Goal: Task Accomplishment & Management: Manage account settings

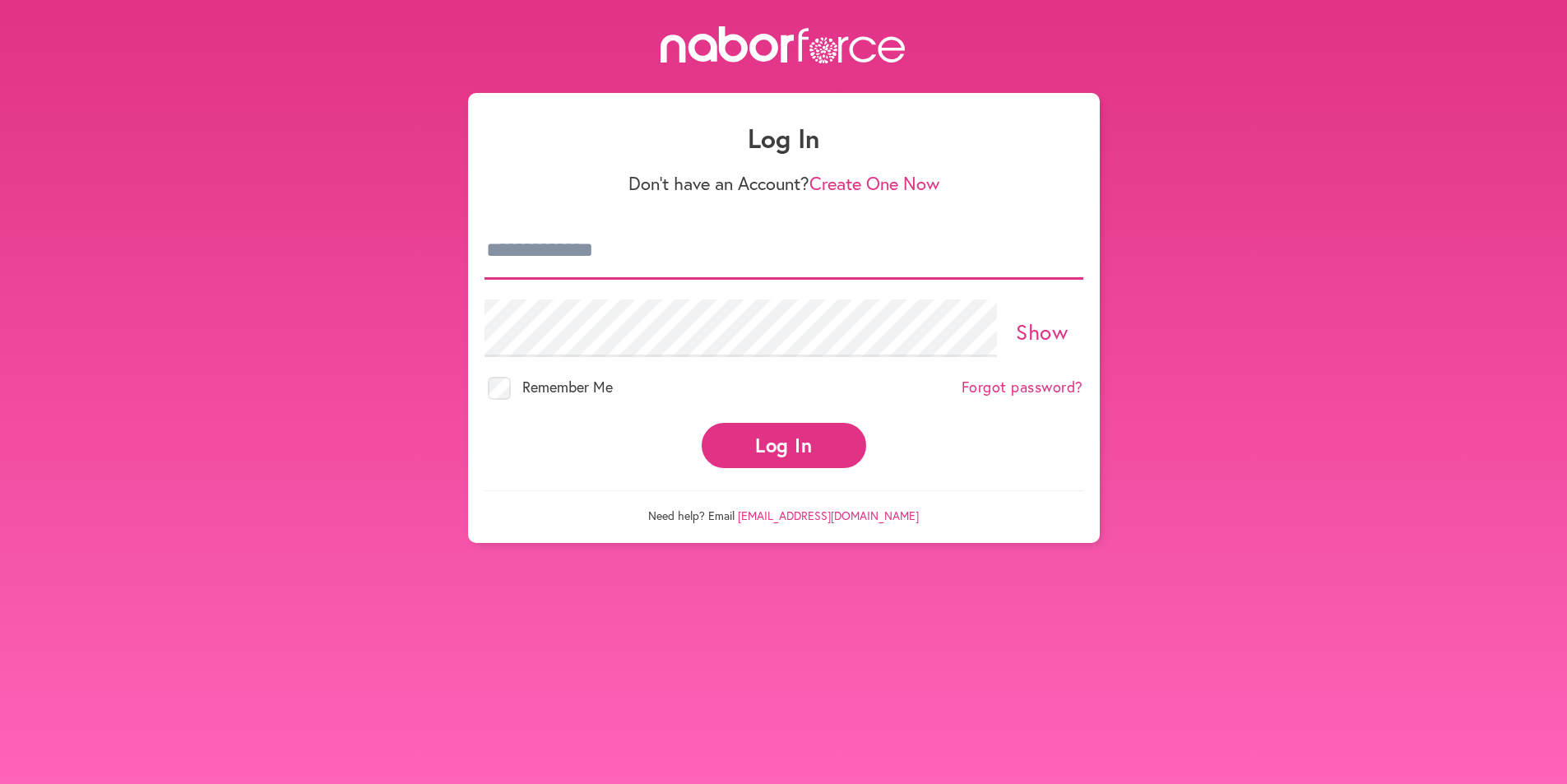
click at [618, 257] on input "email" at bounding box center [784, 251] width 599 height 58
type input "**********"
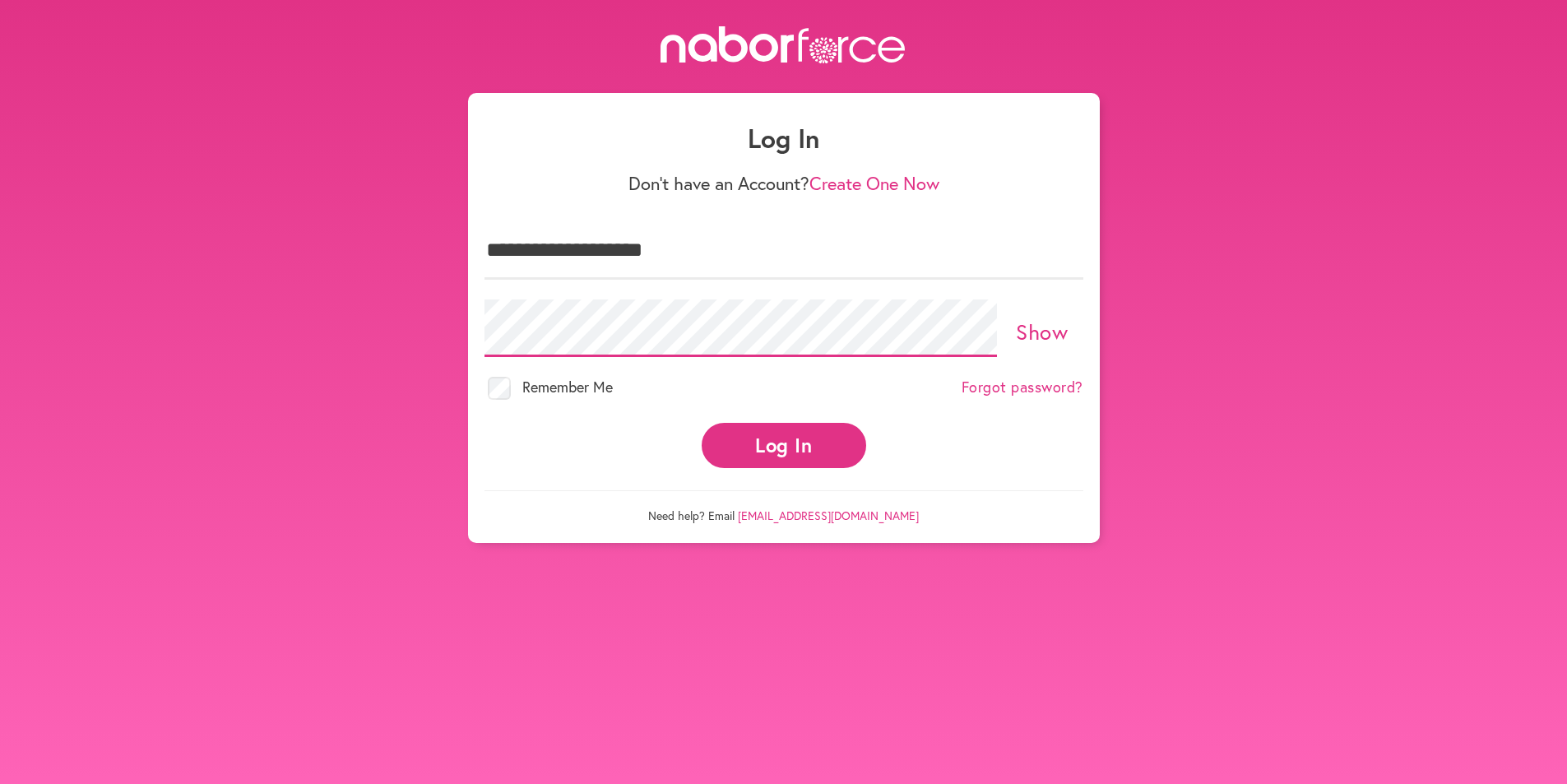
click at [702, 422] on button "Log In" at bounding box center [784, 444] width 165 height 45
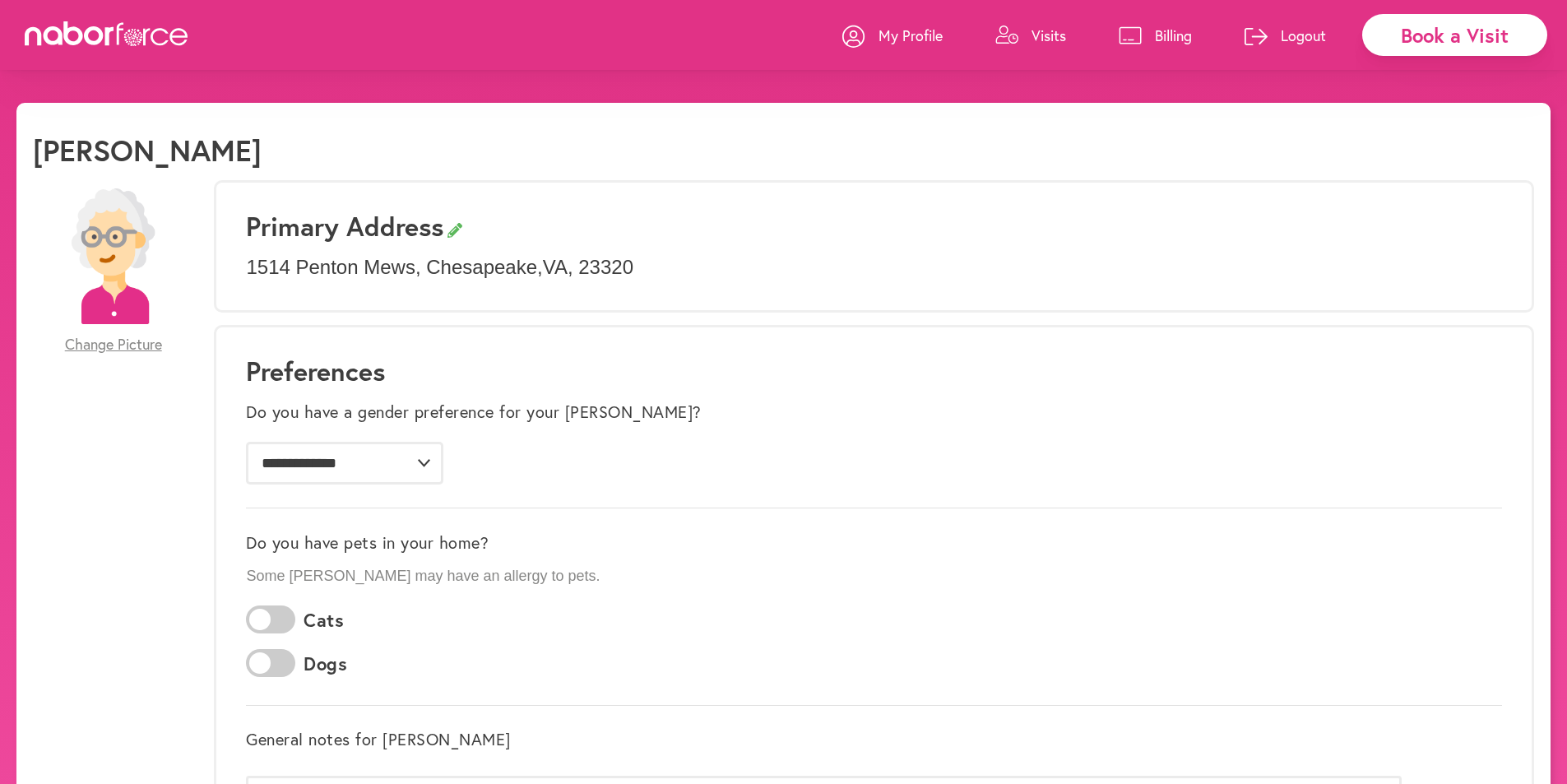
click at [1173, 34] on p "Billing" at bounding box center [1173, 35] width 37 height 20
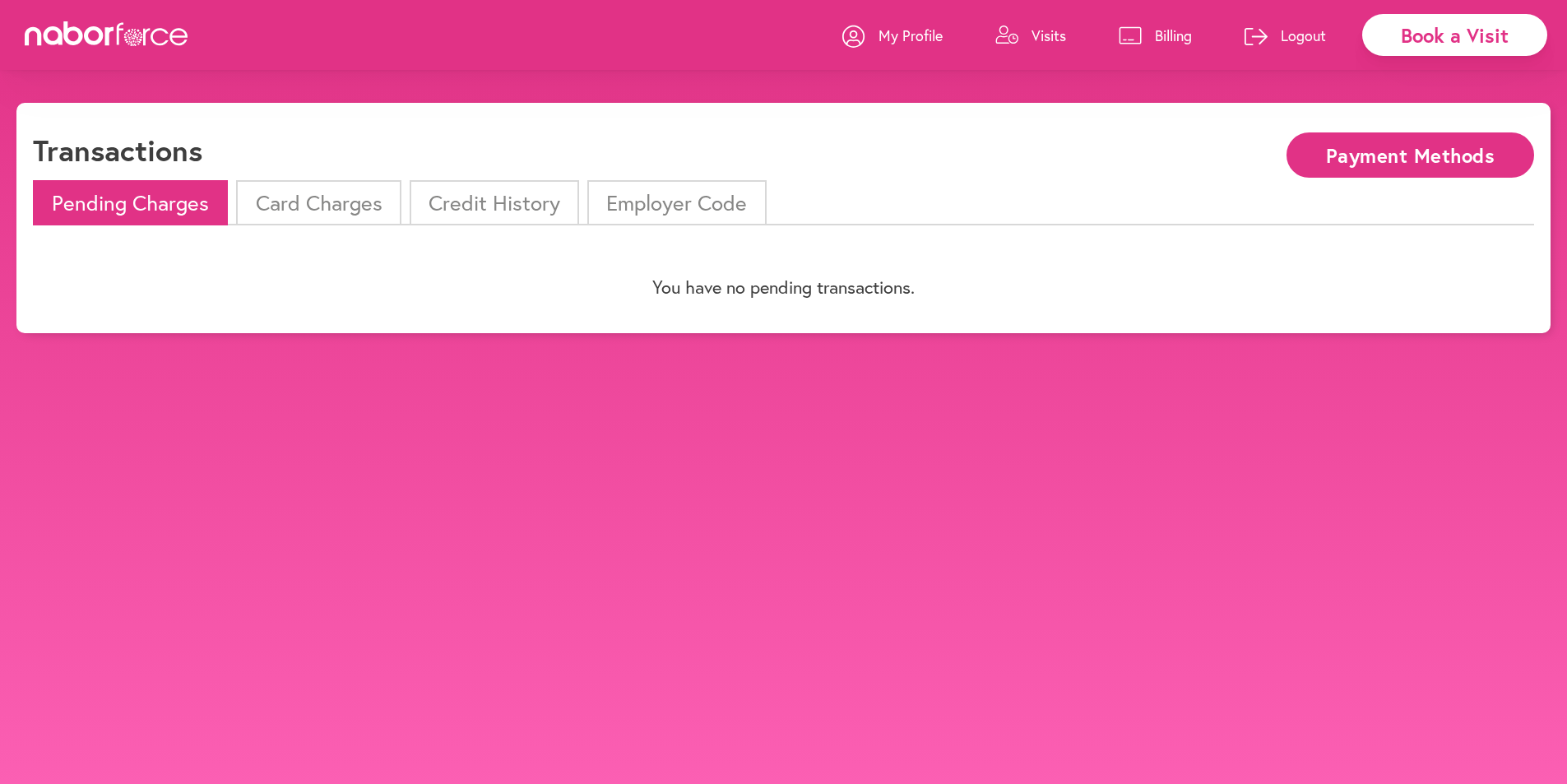
click at [325, 205] on li "Card Charges" at bounding box center [318, 202] width 165 height 45
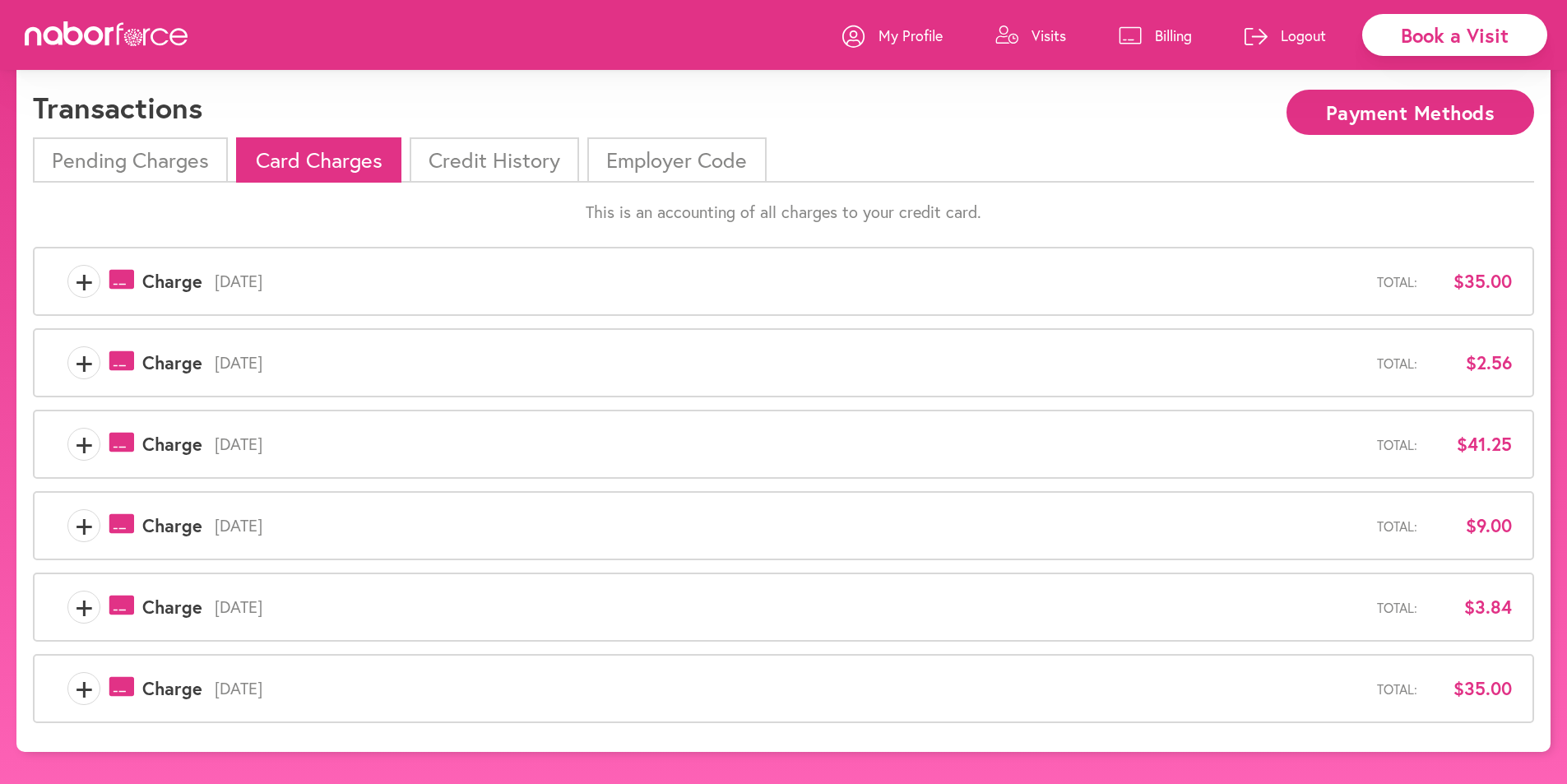
scroll to position [82, 0]
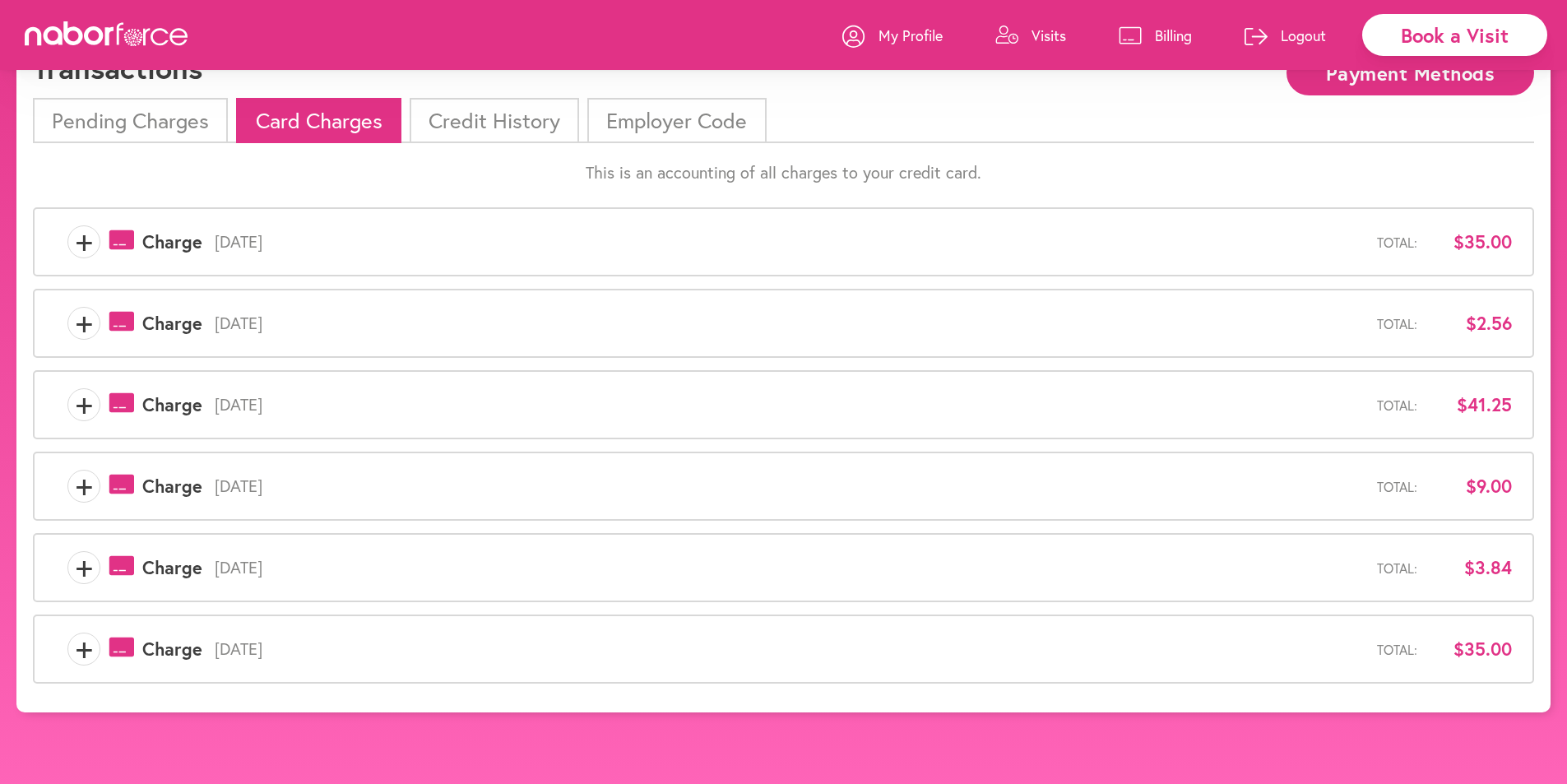
click at [81, 405] on span "+" at bounding box center [84, 404] width 31 height 33
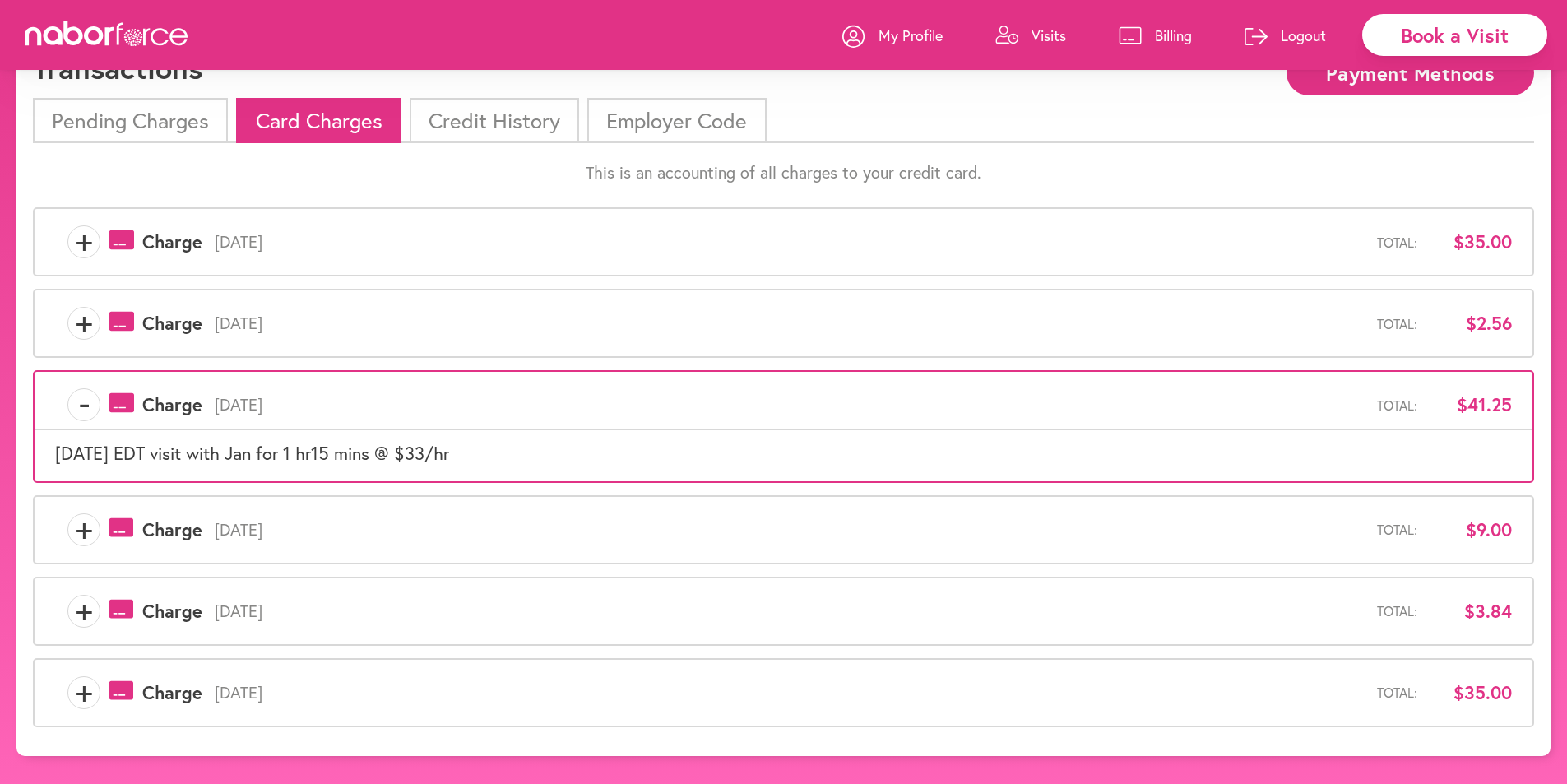
click at [81, 405] on span "-" at bounding box center [84, 404] width 31 height 33
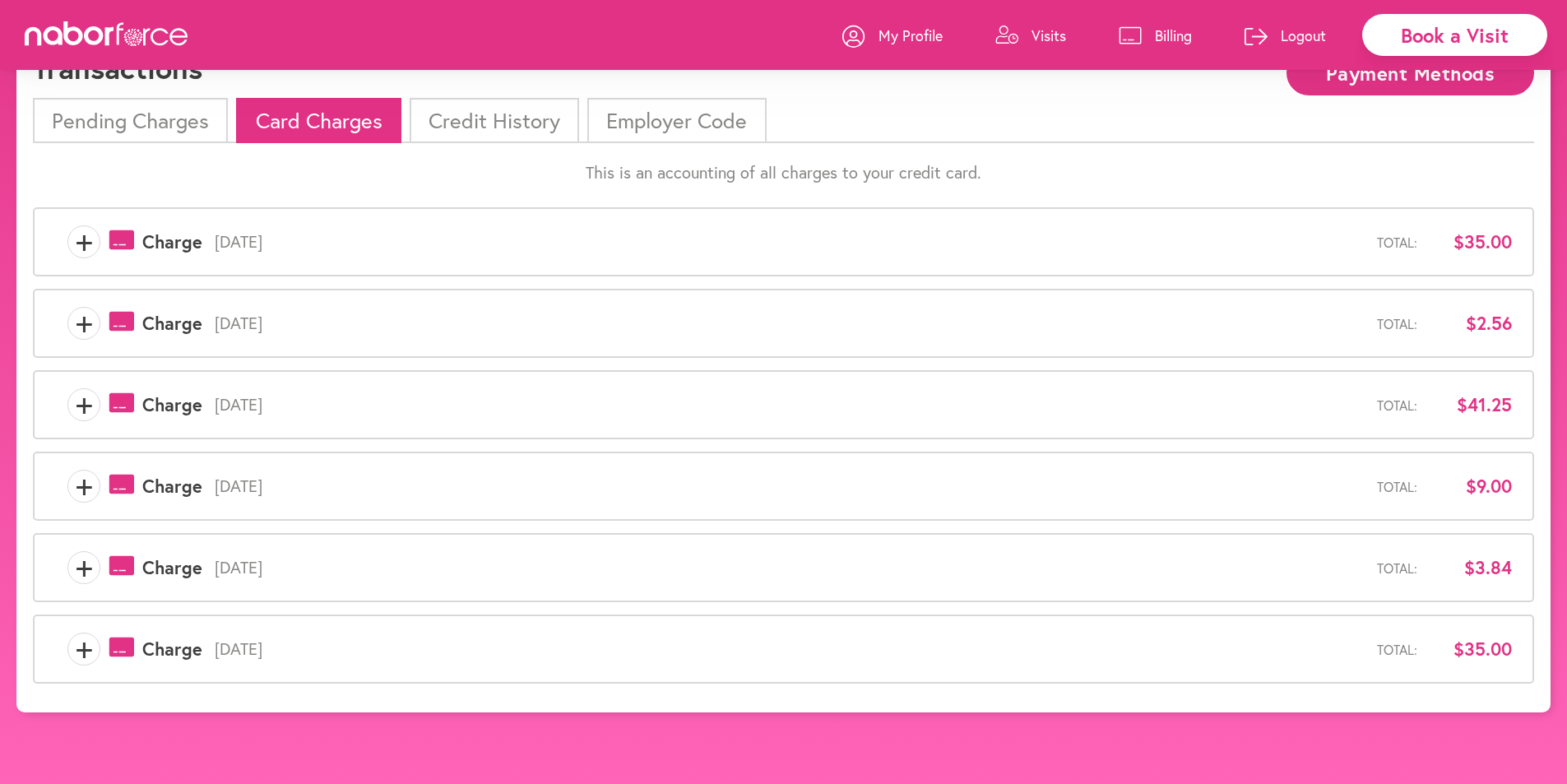
click at [82, 651] on span "+" at bounding box center [84, 648] width 31 height 33
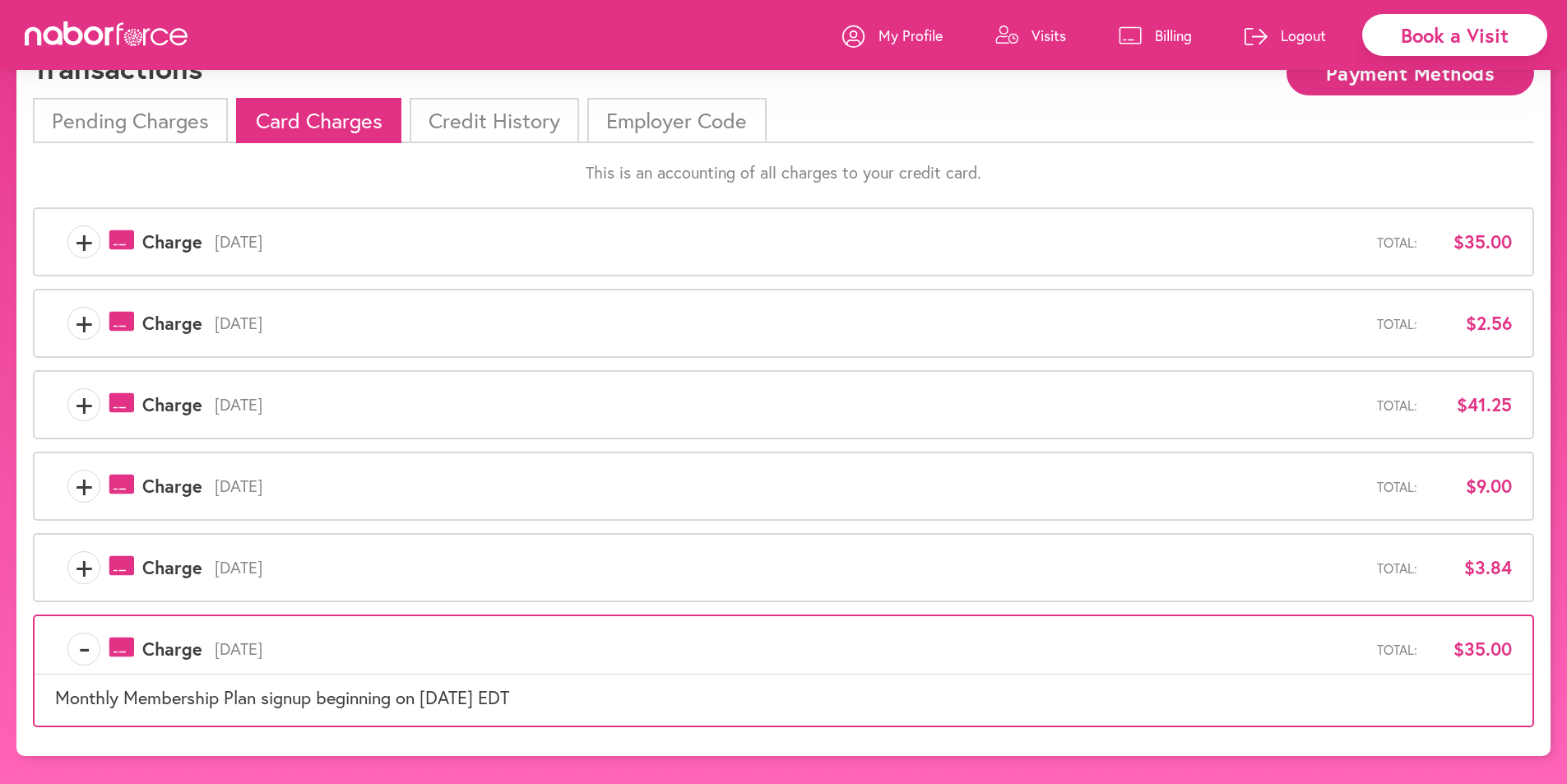
click at [82, 651] on span "-" at bounding box center [84, 648] width 31 height 33
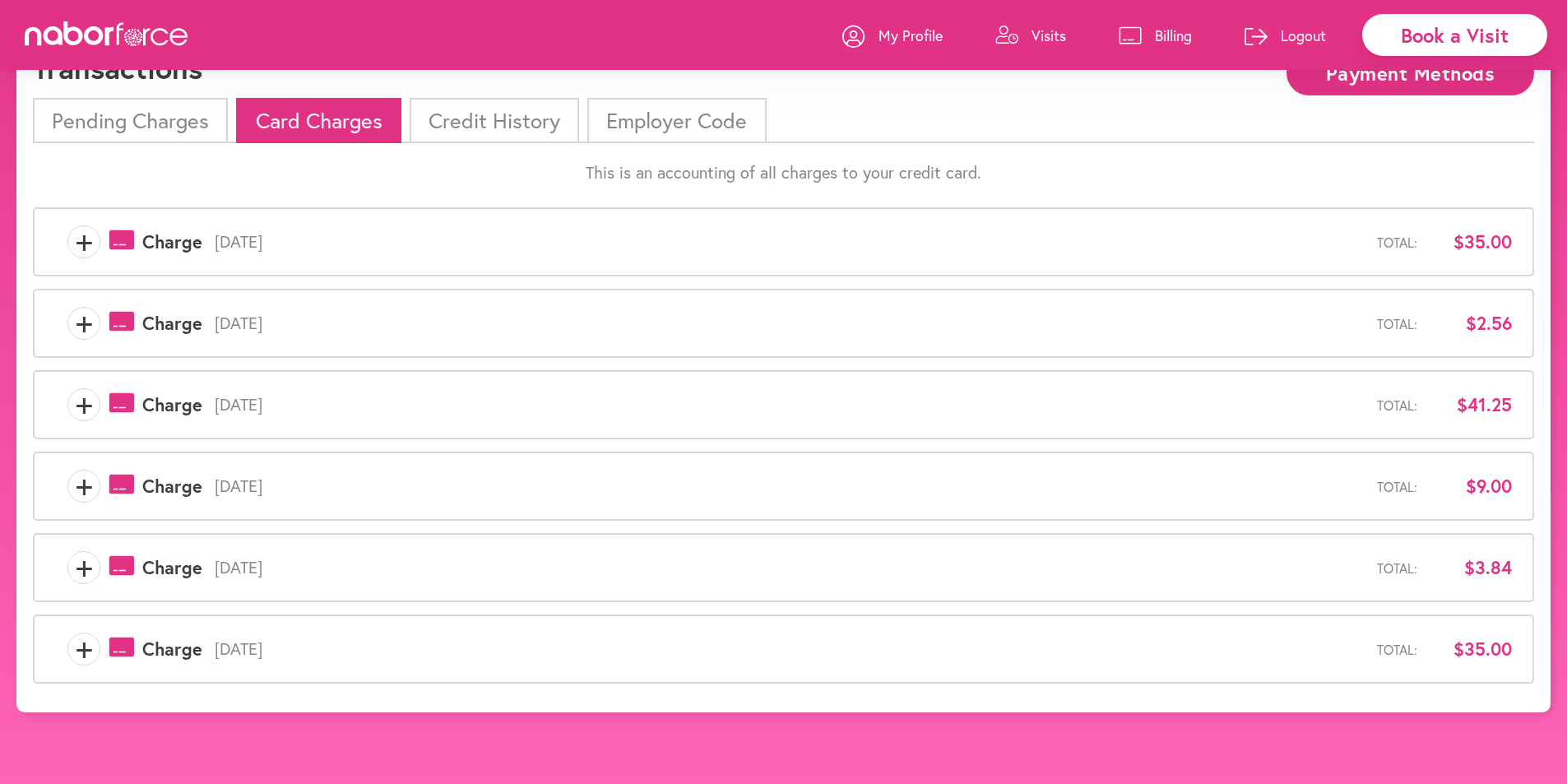
click at [81, 569] on span "+" at bounding box center [84, 568] width 31 height 33
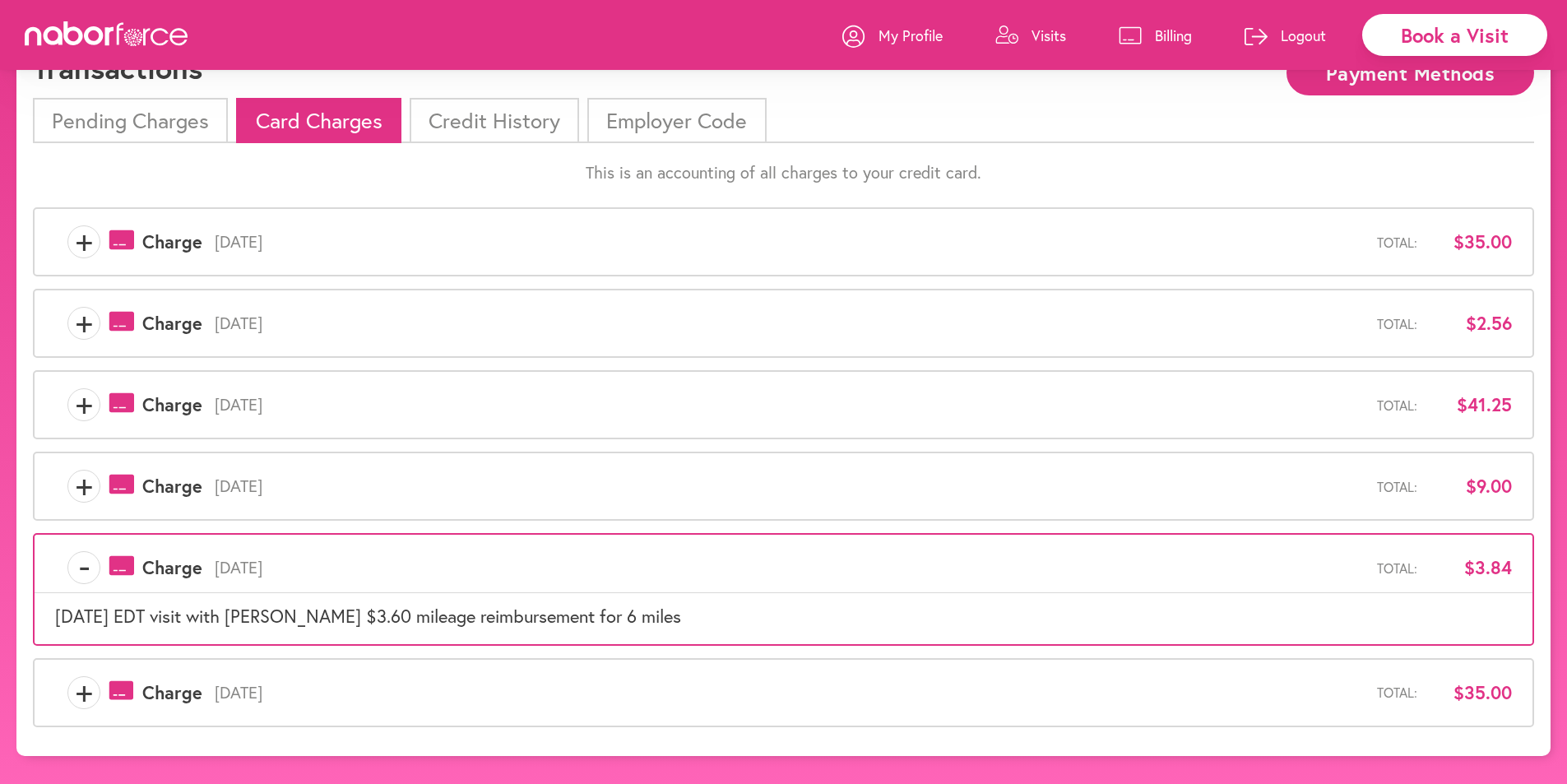
click at [81, 569] on span "-" at bounding box center [84, 568] width 31 height 33
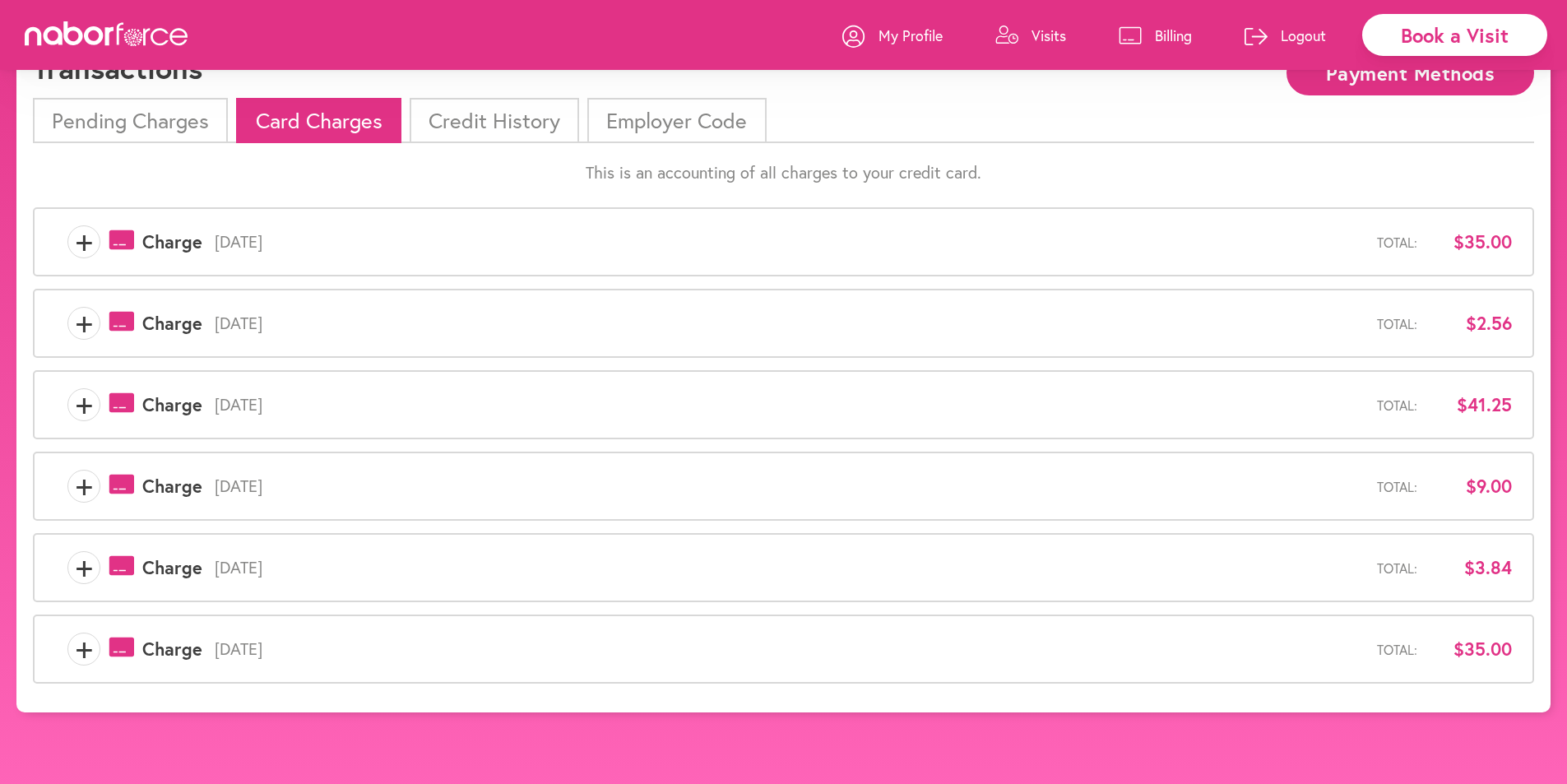
click at [84, 488] on span "+" at bounding box center [84, 486] width 31 height 33
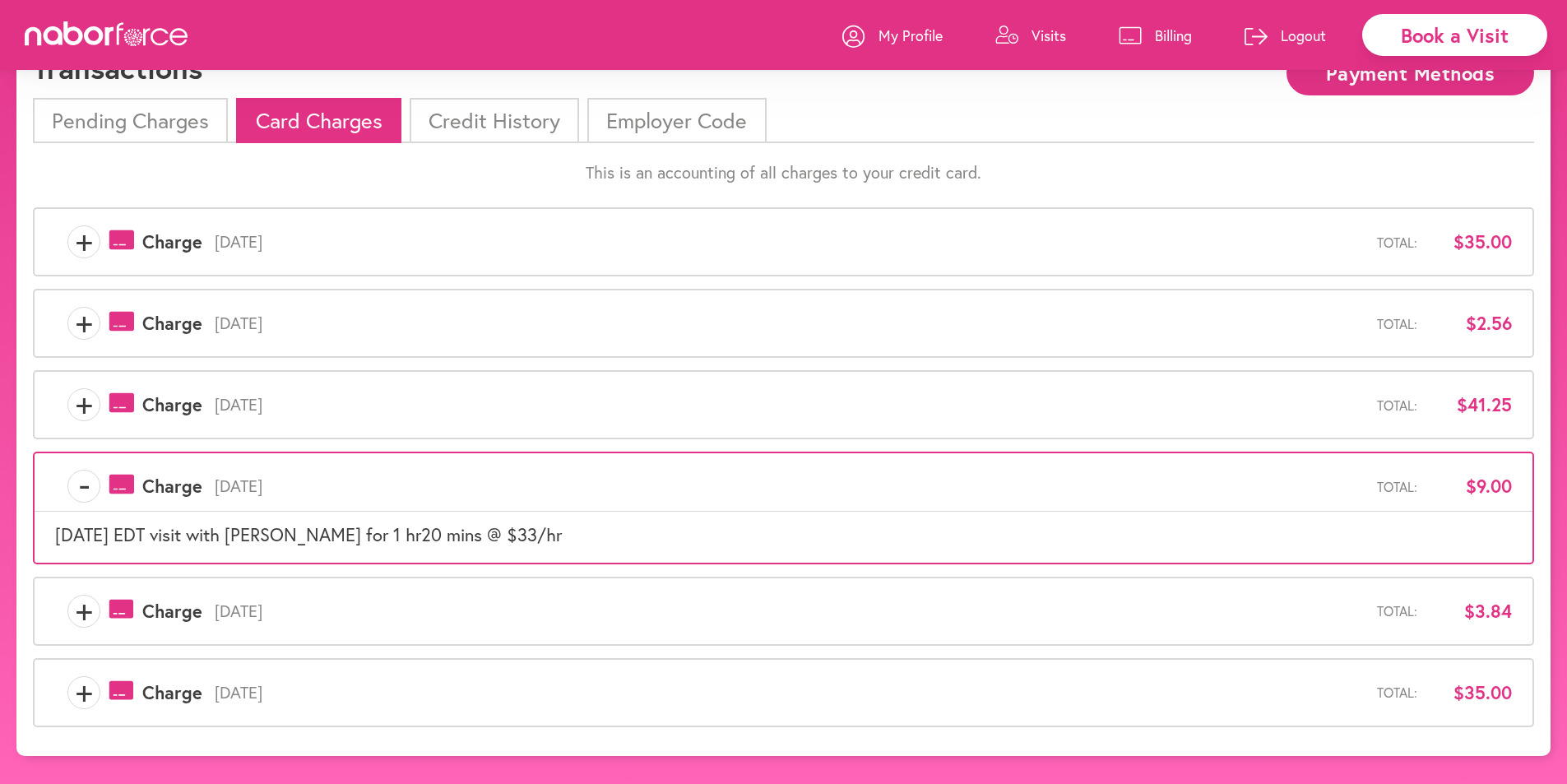
click at [84, 488] on span "-" at bounding box center [84, 486] width 31 height 33
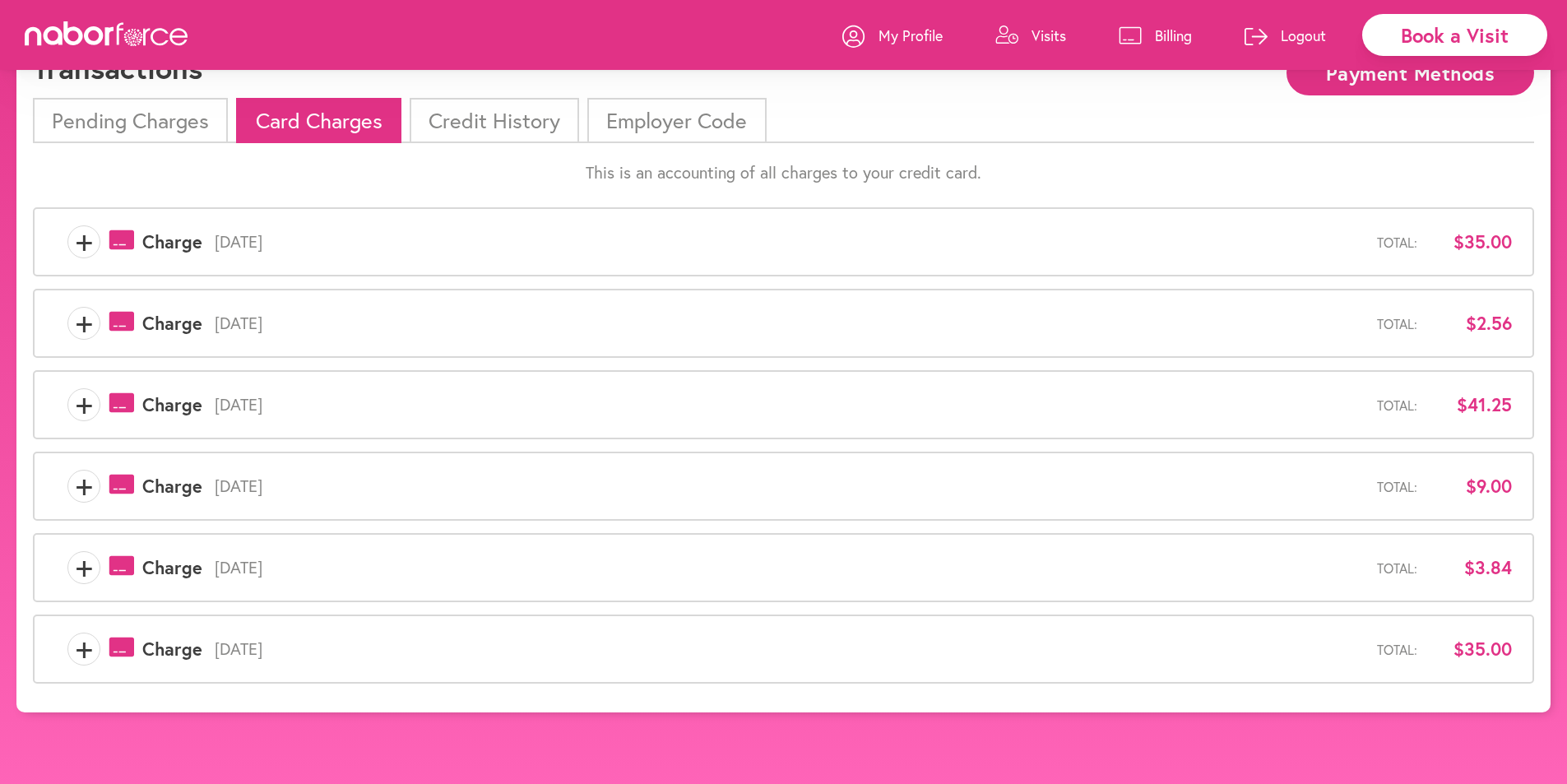
scroll to position [0, 0]
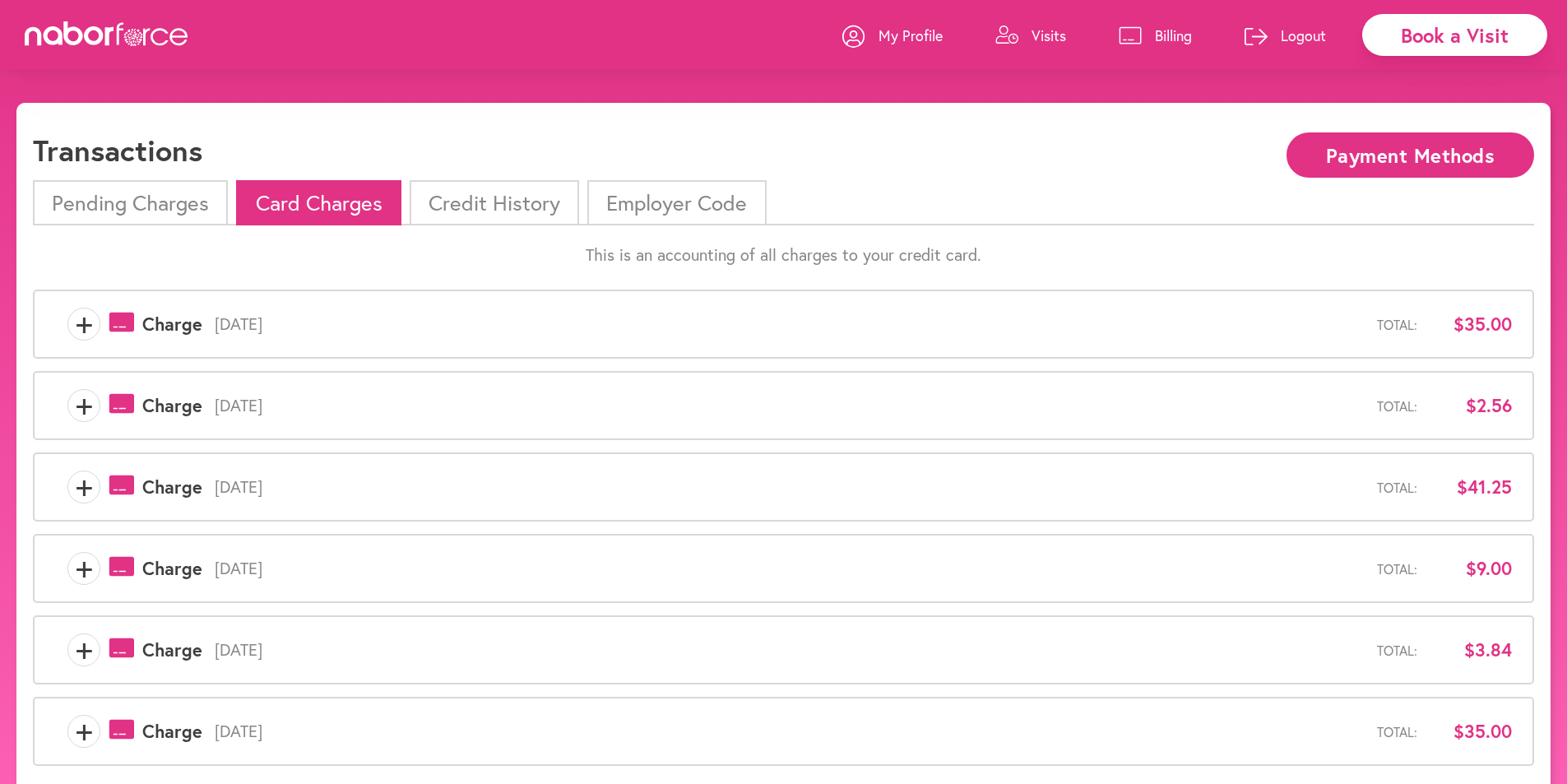
click at [145, 196] on li "Pending Charges" at bounding box center [130, 202] width 195 height 45
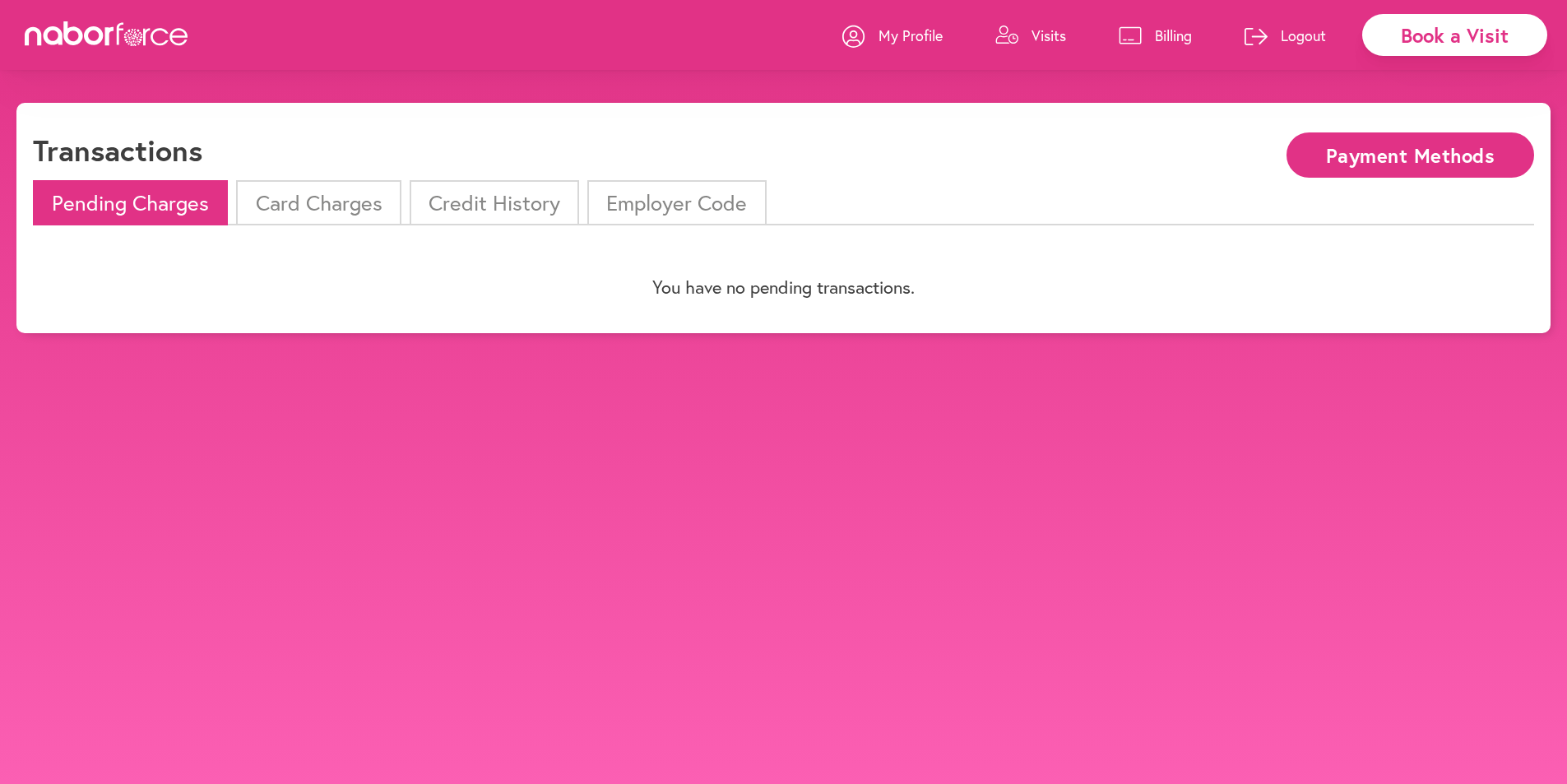
click at [288, 196] on li "Card Charges" at bounding box center [318, 202] width 165 height 45
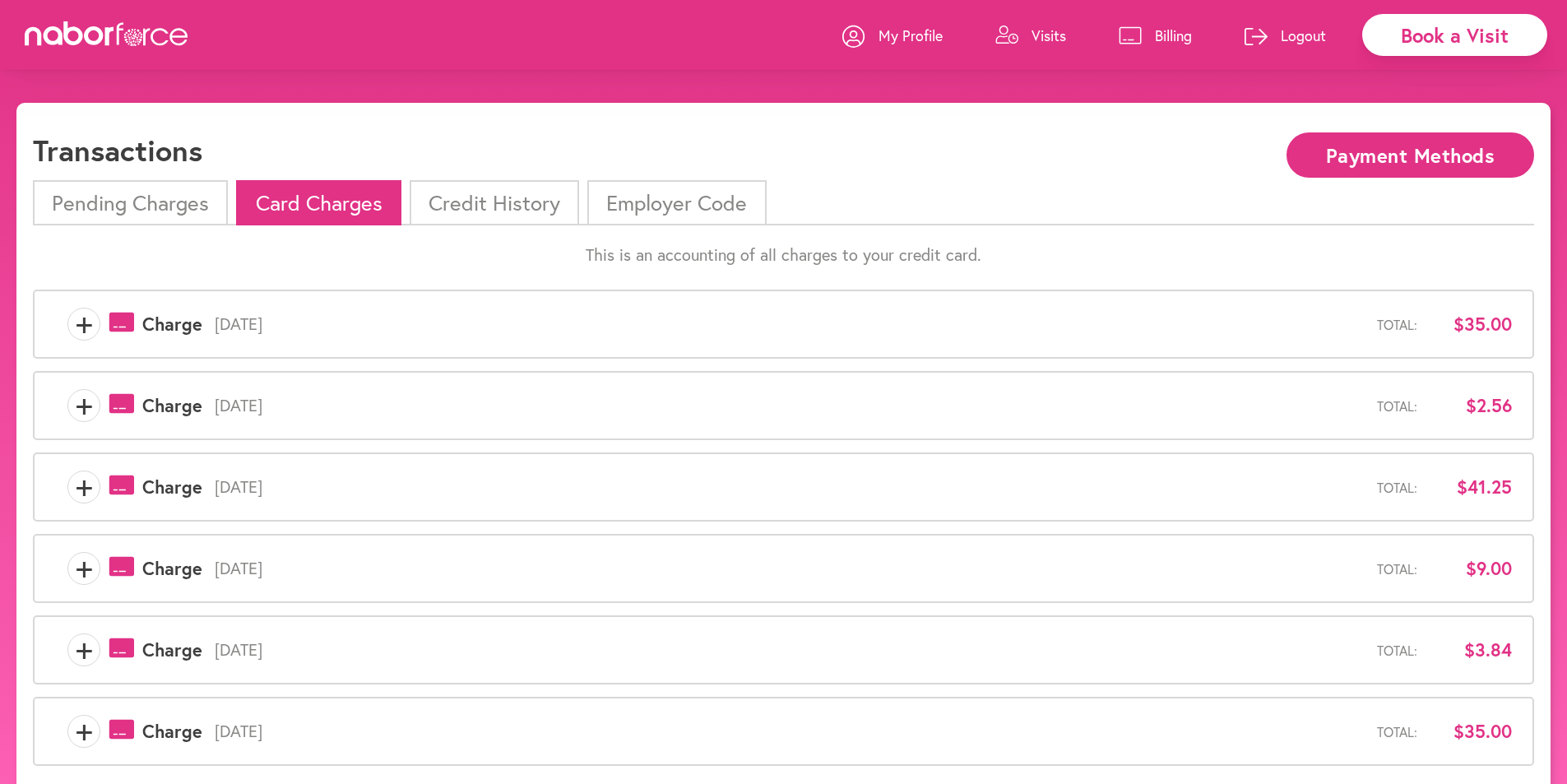
click at [490, 200] on li "Credit History" at bounding box center [495, 202] width 169 height 45
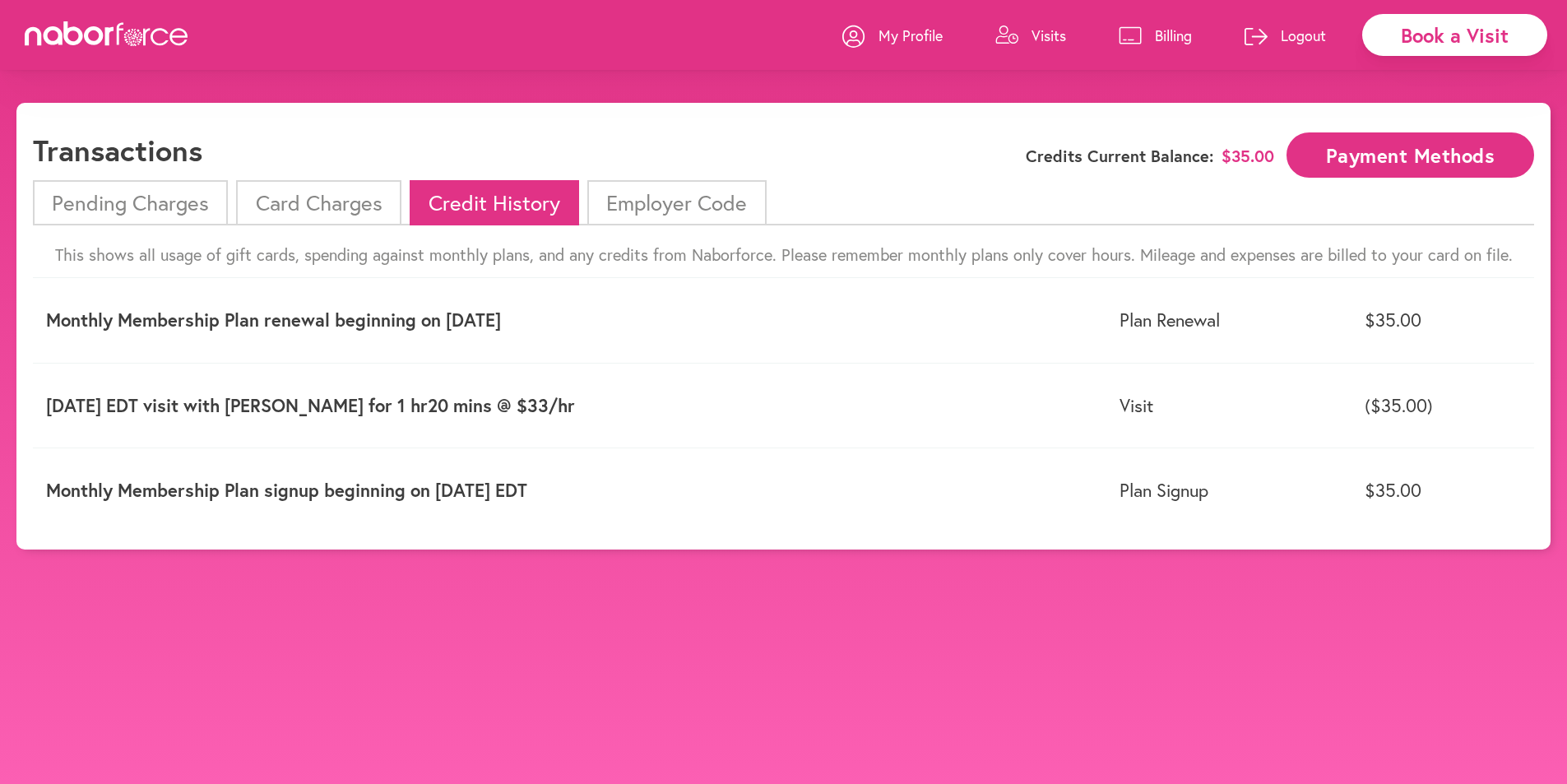
click at [343, 200] on li "Card Charges" at bounding box center [318, 202] width 165 height 45
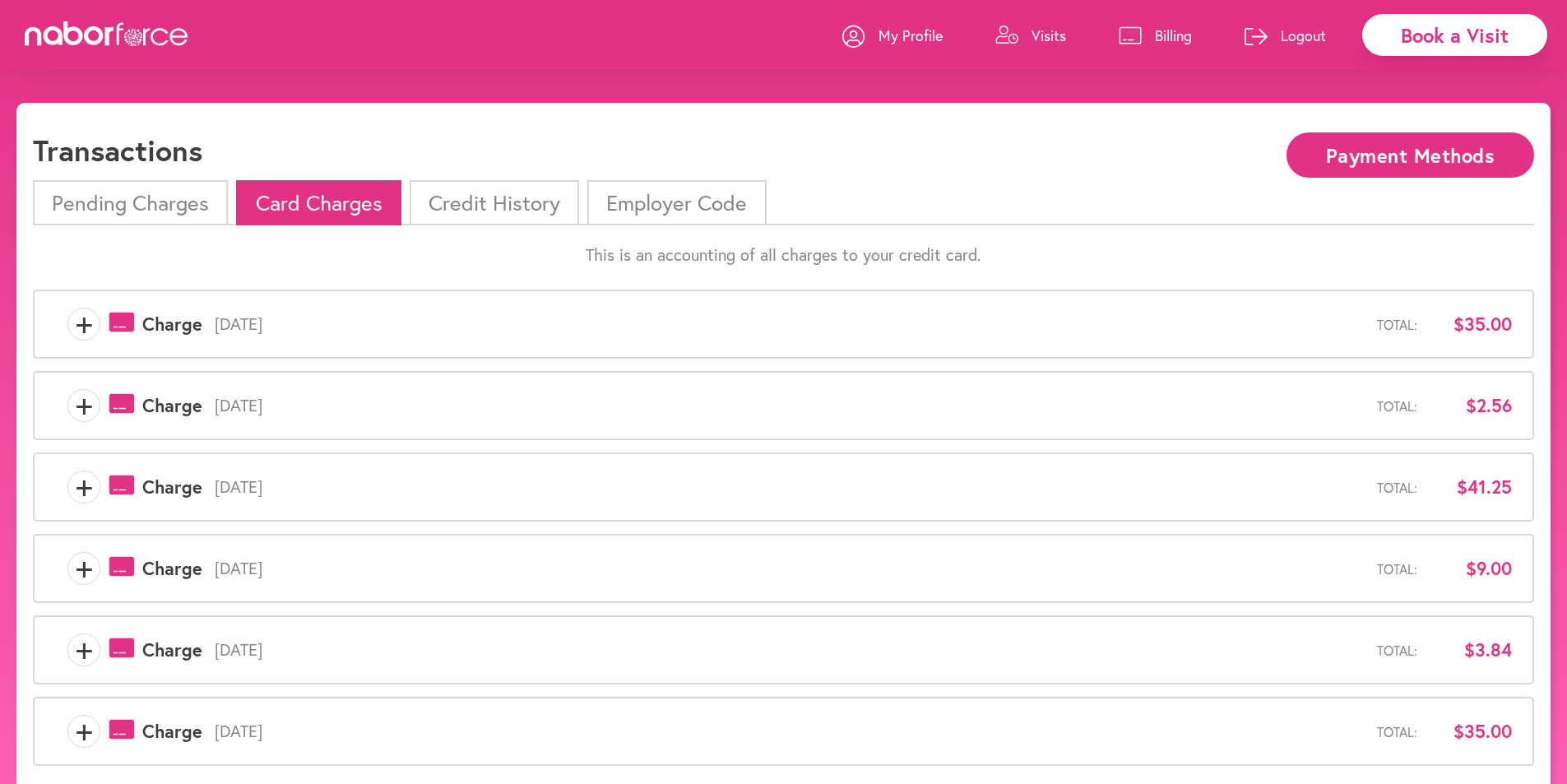
click at [1289, 31] on p "Logout" at bounding box center [1303, 35] width 45 height 20
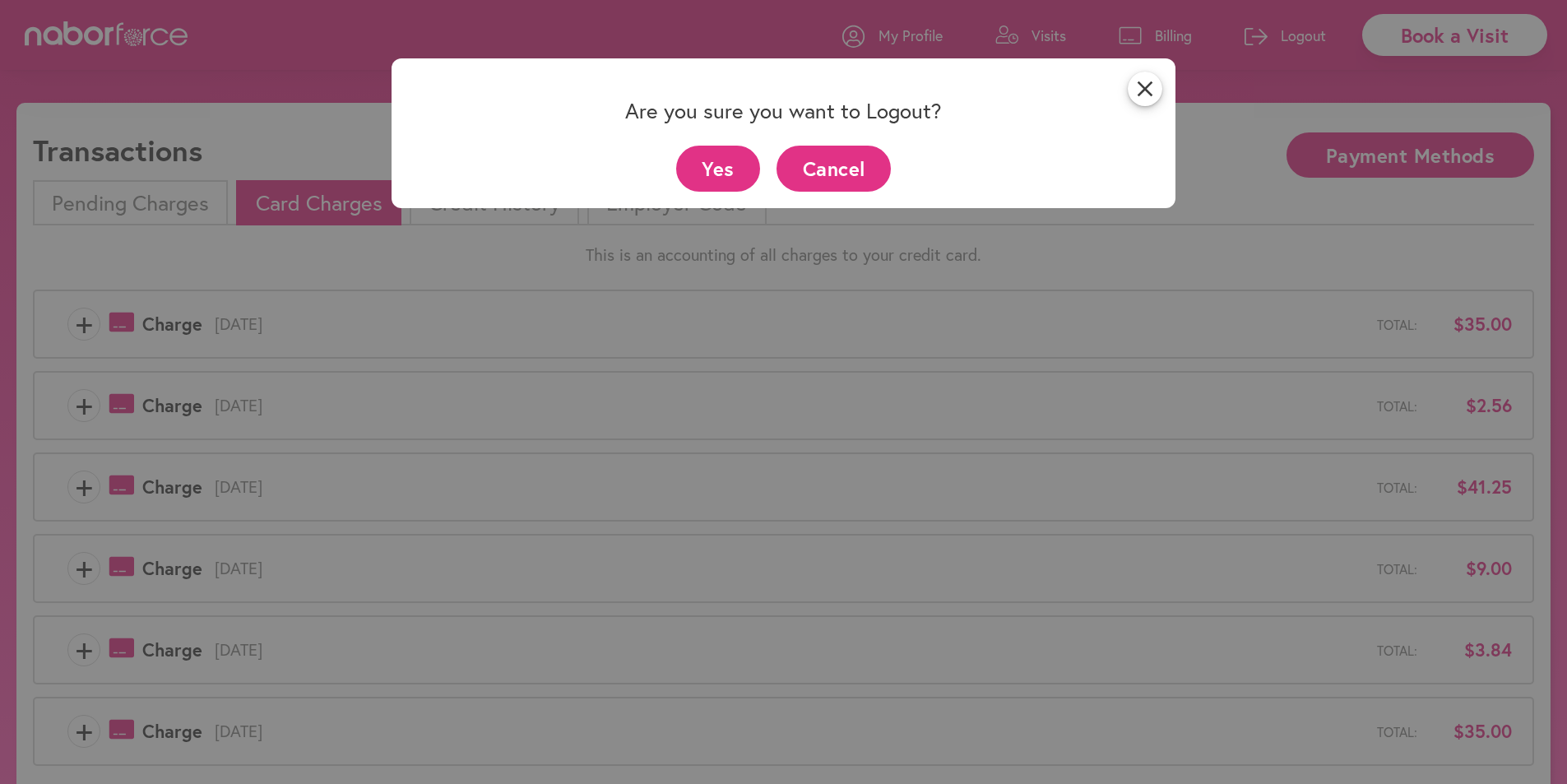
click at [730, 167] on button "Yes" at bounding box center [719, 167] width 85 height 45
